Goal: Information Seeking & Learning: Check status

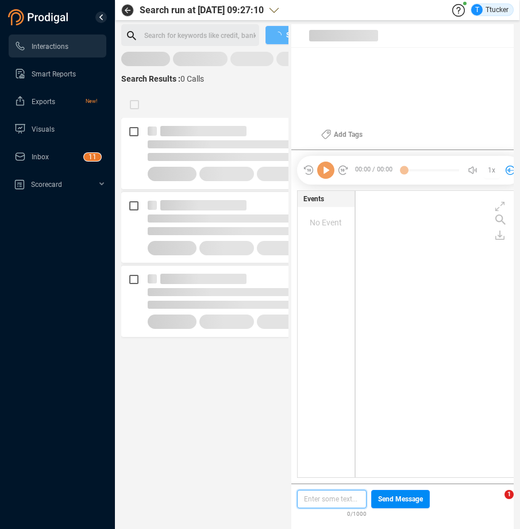
scroll to position [280, 160]
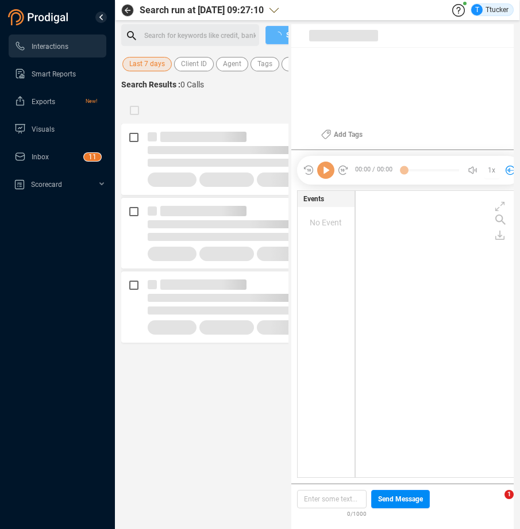
click at [135, 61] on span "Last 7 days" at bounding box center [147, 64] width 36 height 14
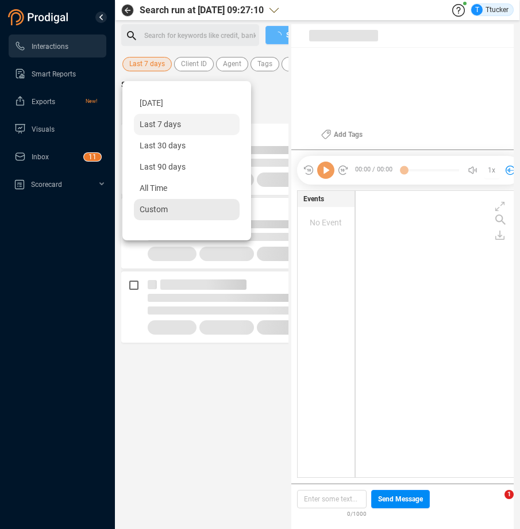
click at [150, 218] on div "Custom" at bounding box center [187, 209] width 106 height 21
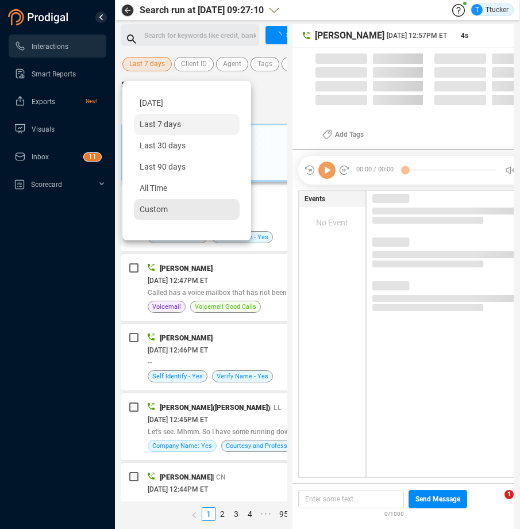
click at [151, 210] on span "Custom" at bounding box center [154, 209] width 28 height 9
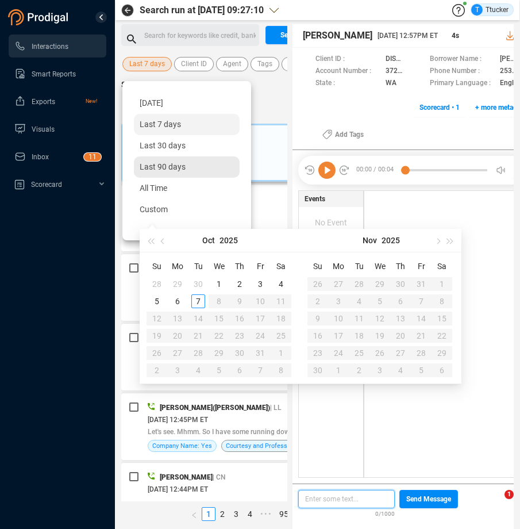
scroll to position [283, 149]
type input "2025-10-01"
type input "2025-09-30"
click at [159, 238] on button "button" at bounding box center [163, 240] width 13 height 23
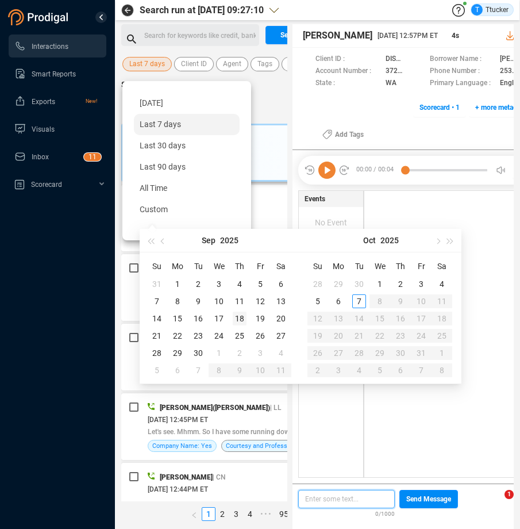
type input "2025-09-18"
click at [237, 323] on div "18" at bounding box center [240, 318] width 14 height 14
click at [238, 319] on div "18" at bounding box center [240, 318] width 14 height 14
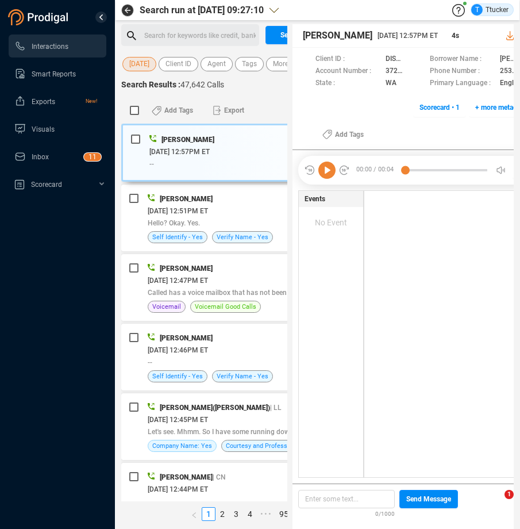
click at [184, 35] on div "Search for keywords like credit, bankrupt, record ﻿" at bounding box center [199, 35] width 111 height 17
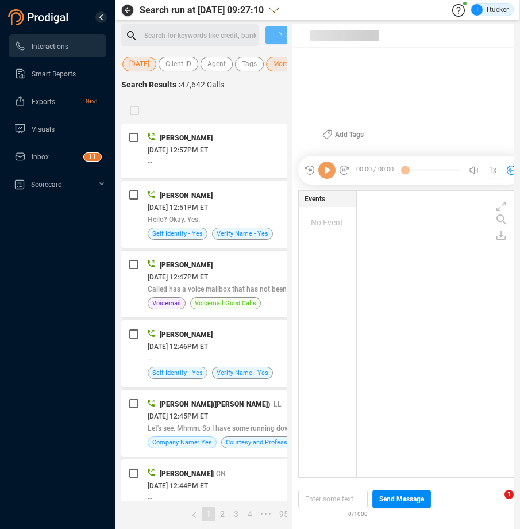
scroll to position [280, 160]
checkbox input "true"
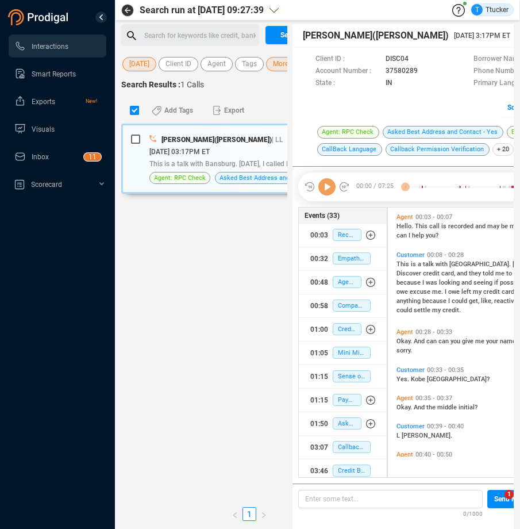
scroll to position [3, 6]
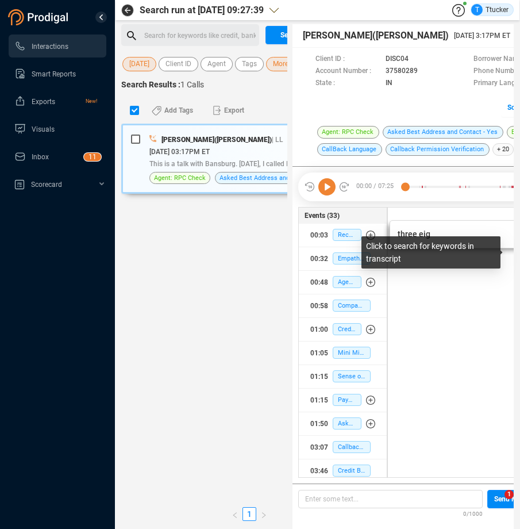
scroll to position [440, 0]
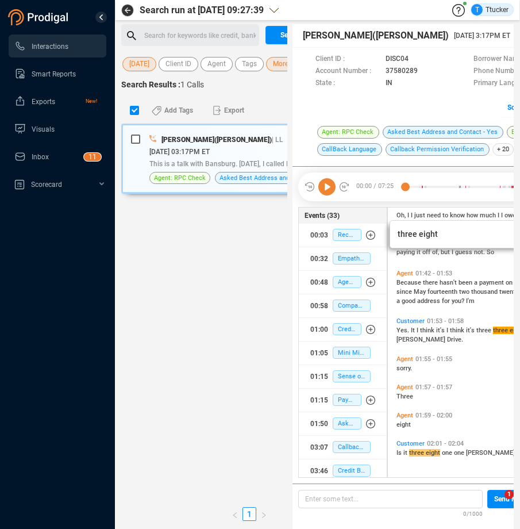
type input "three eight"
